Goal: Check status: Check status

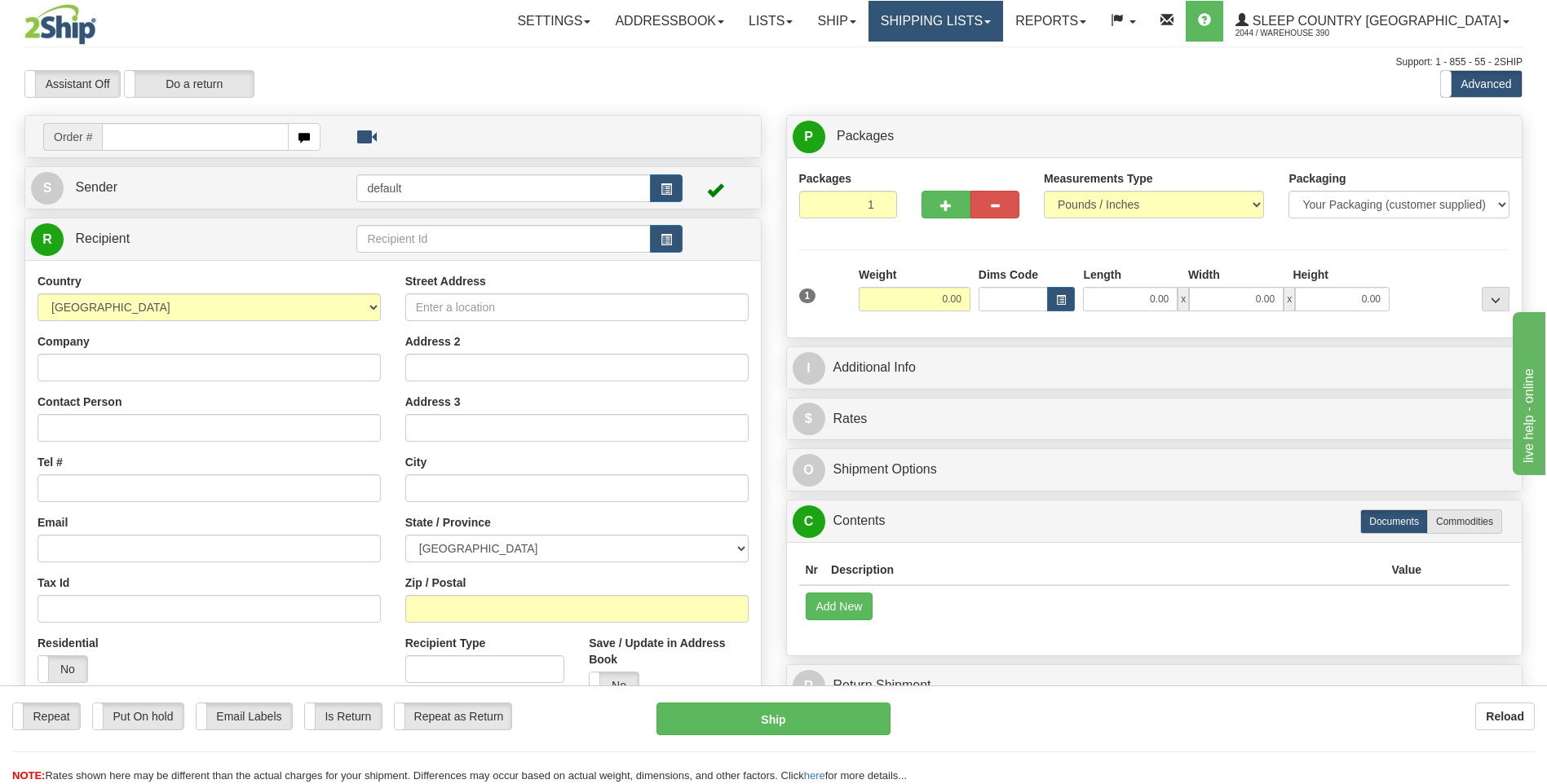
click at [725, 11] on link "Shipping lists" at bounding box center [936, 21] width 134 height 41
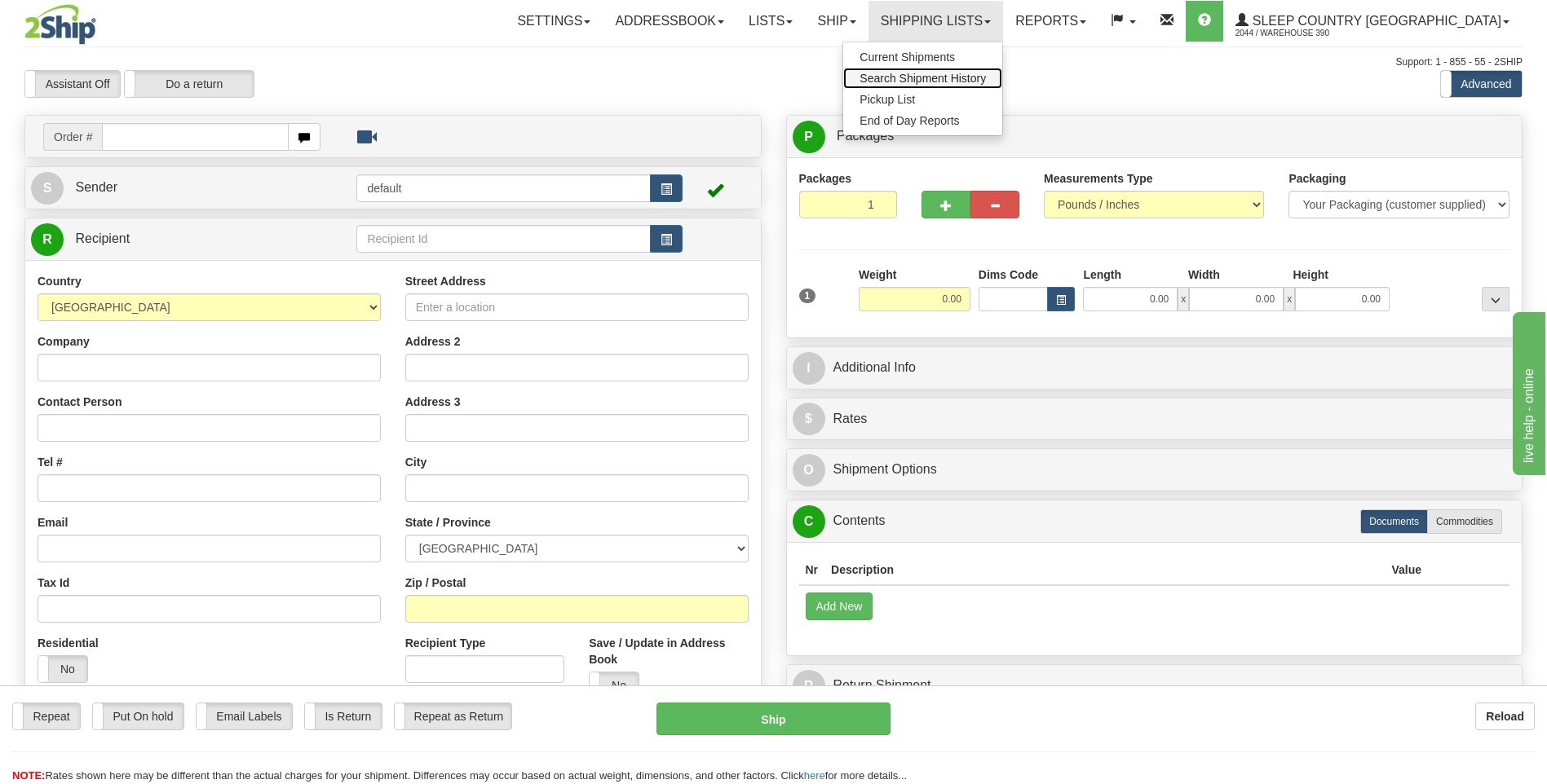
click at [725, 73] on span "Search Shipment History" at bounding box center [922, 78] width 127 height 13
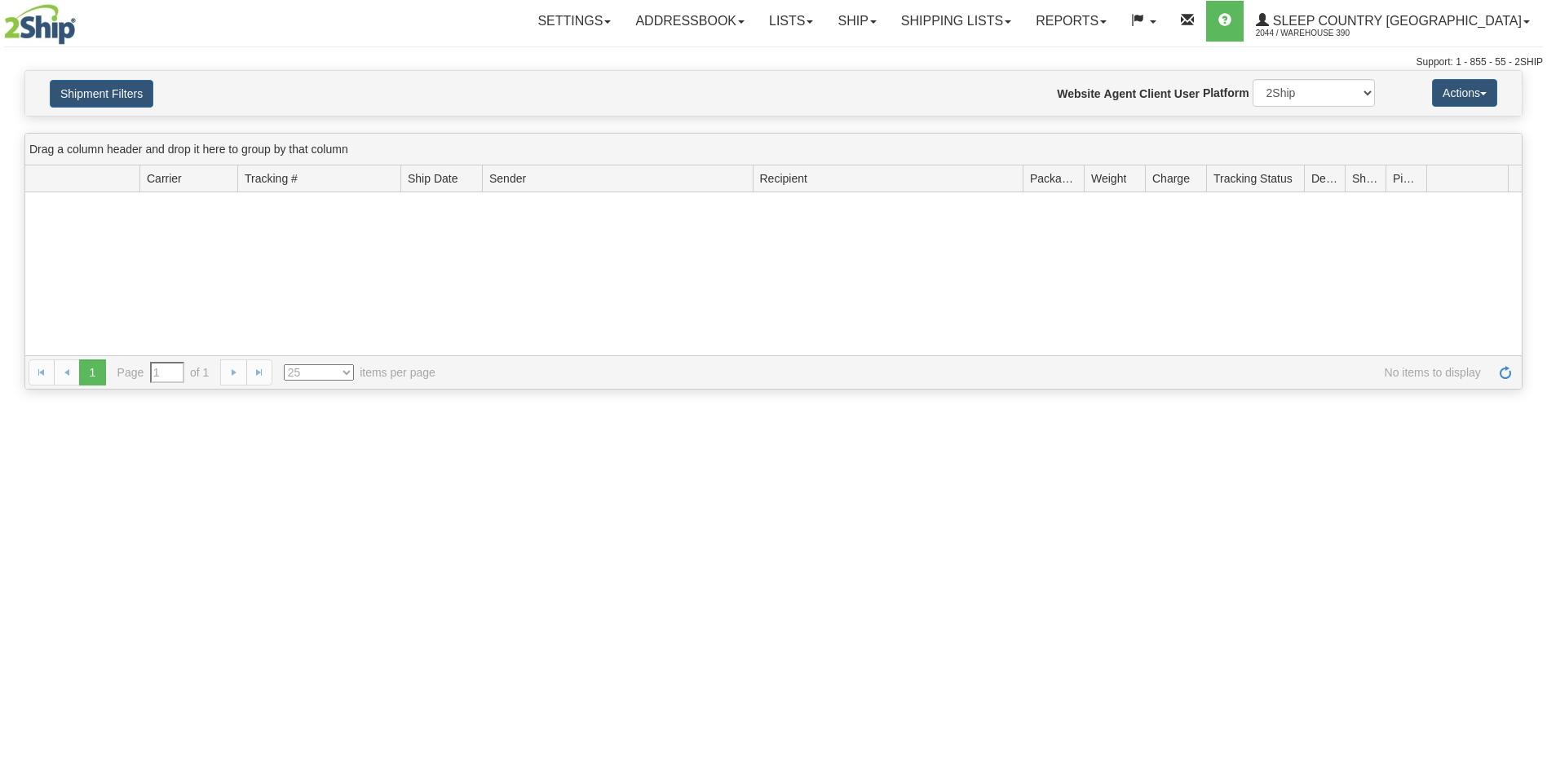
type input "From [DATE] To [DATE]"
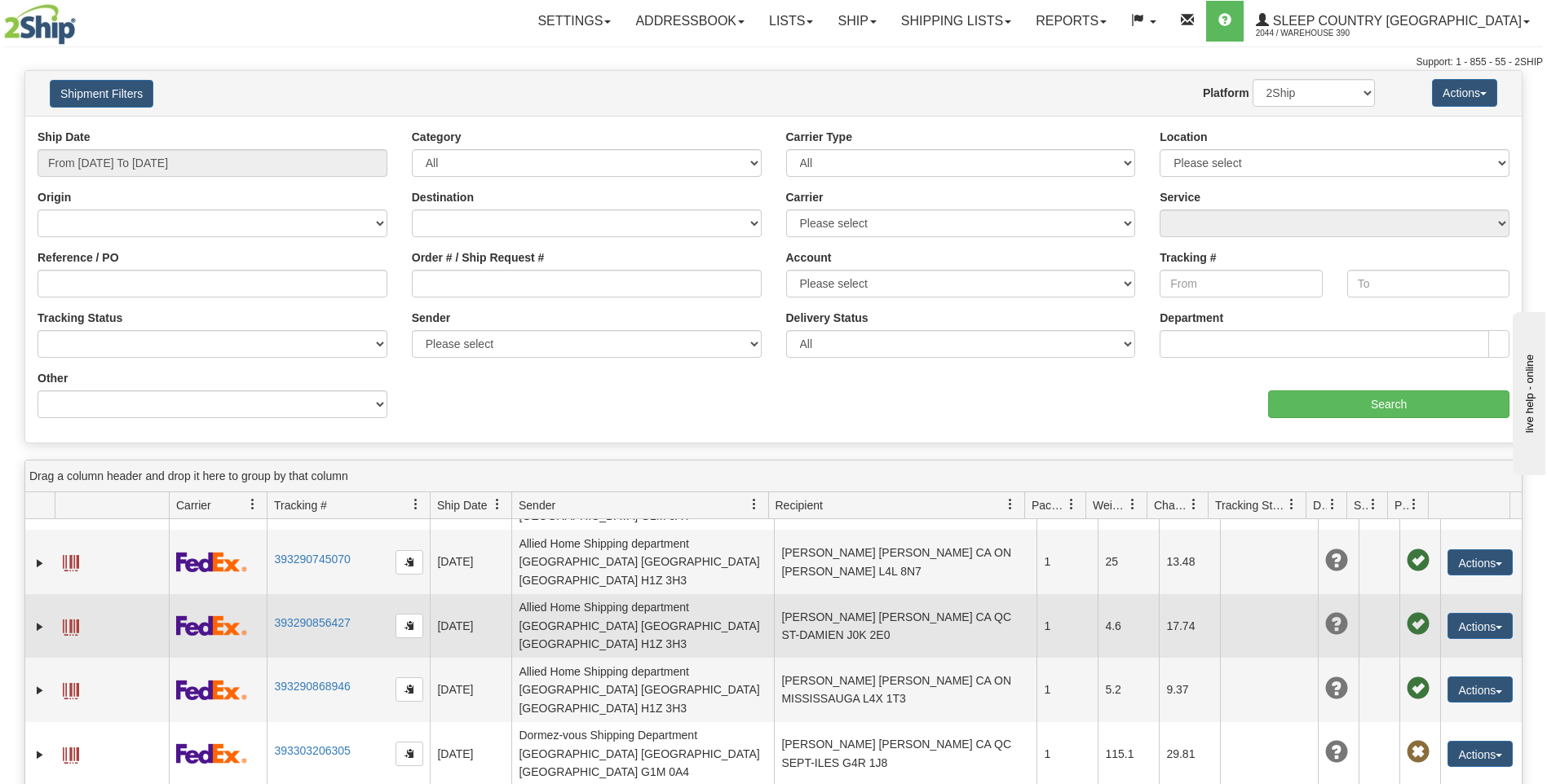
scroll to position [81, 0]
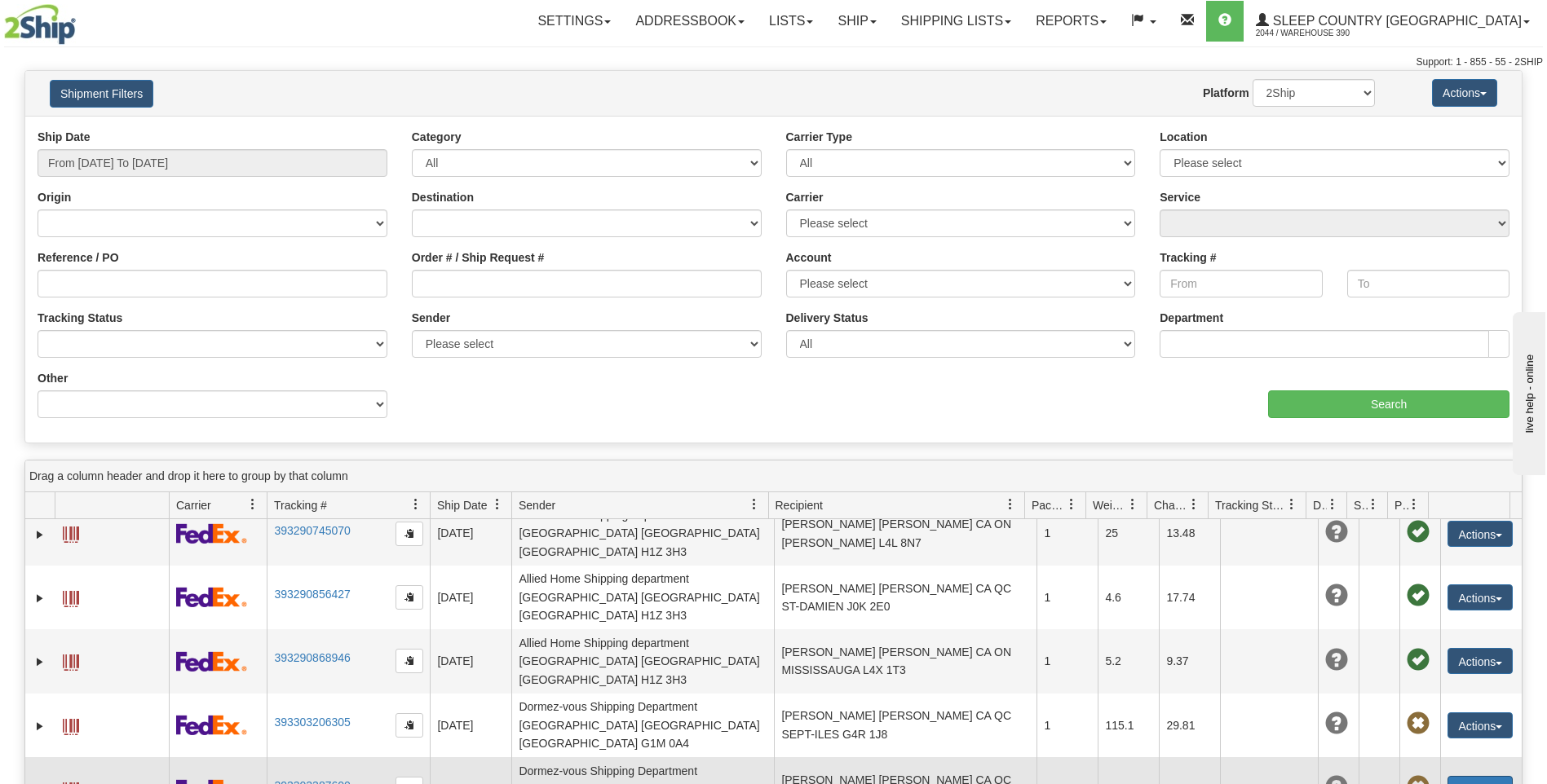
click at [1454, 775] on button "Actions" at bounding box center [1480, 789] width 65 height 26
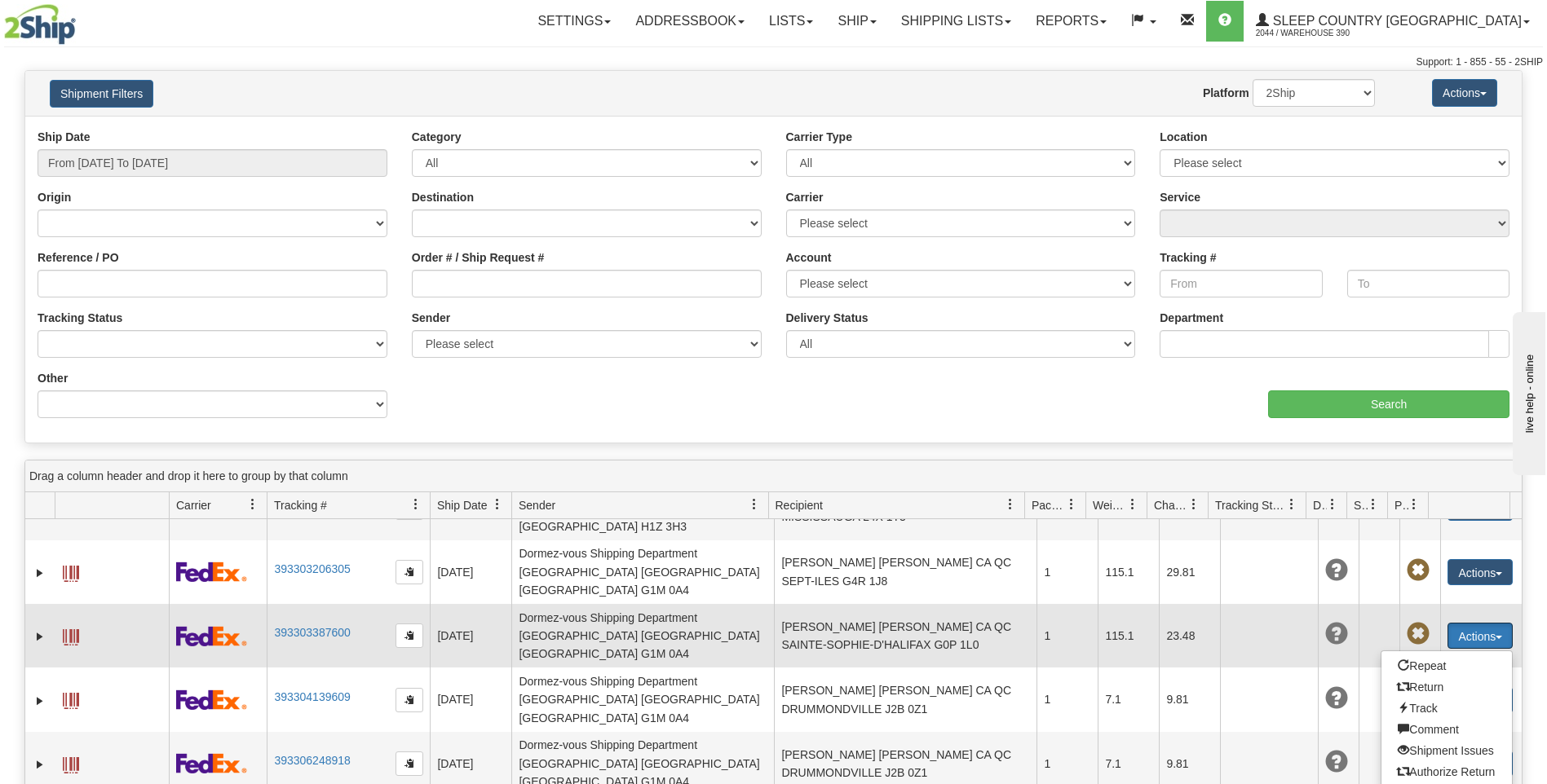
scroll to position [245, 0]
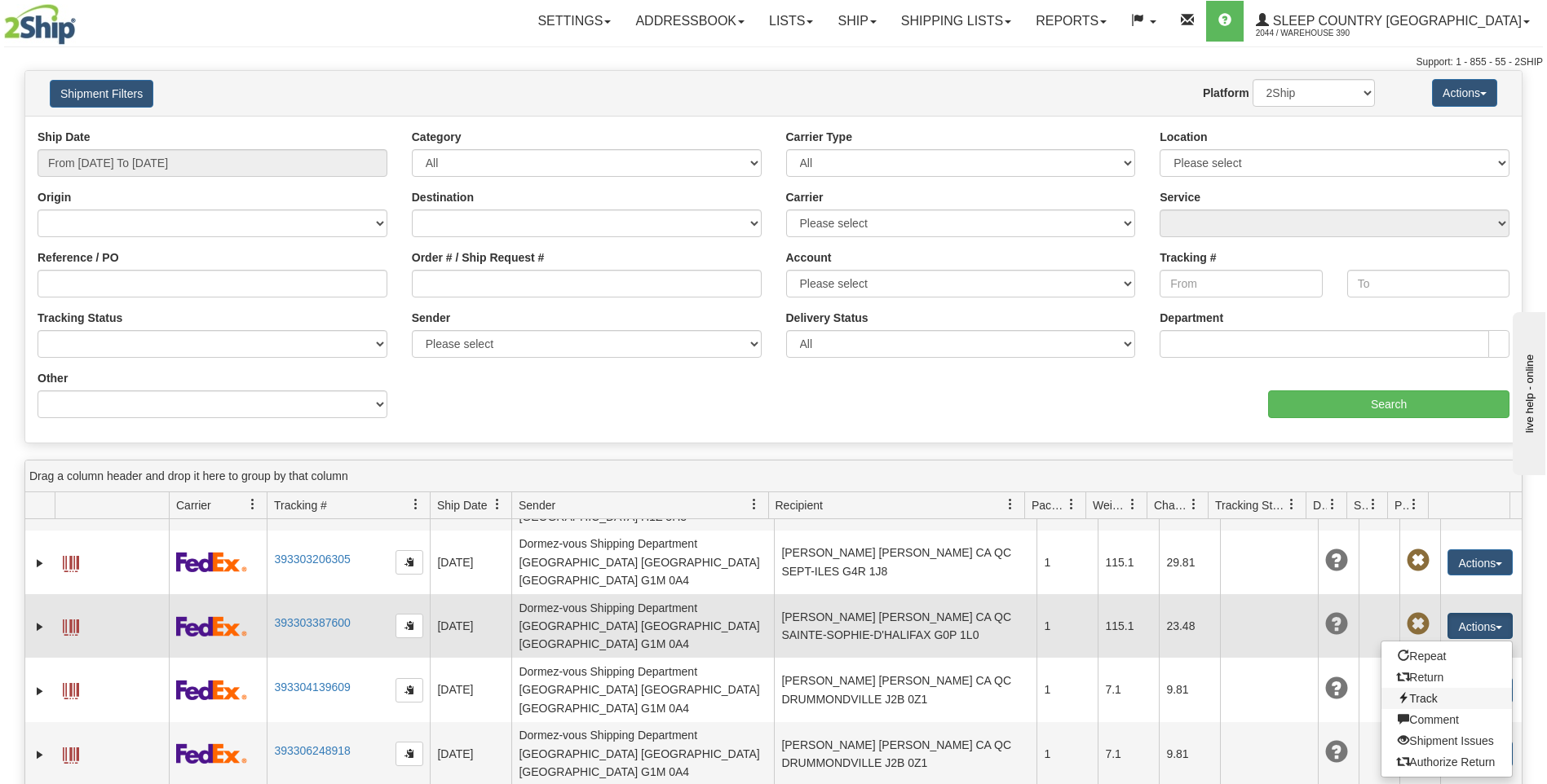
click at [1418, 688] on link "Track" at bounding box center [1447, 698] width 130 height 21
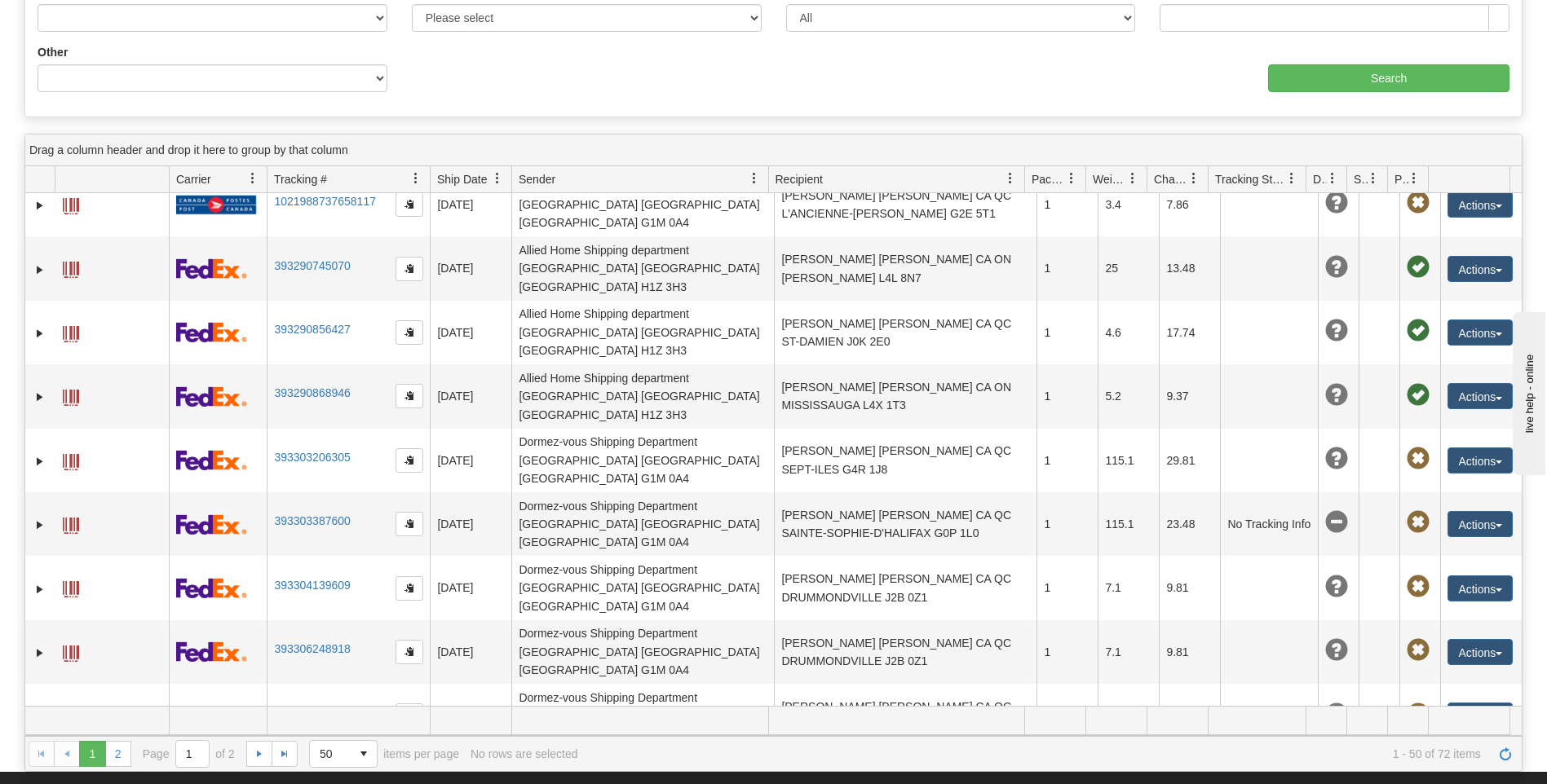
scroll to position [0, 0]
